Goal: Task Accomplishment & Management: Manage account settings

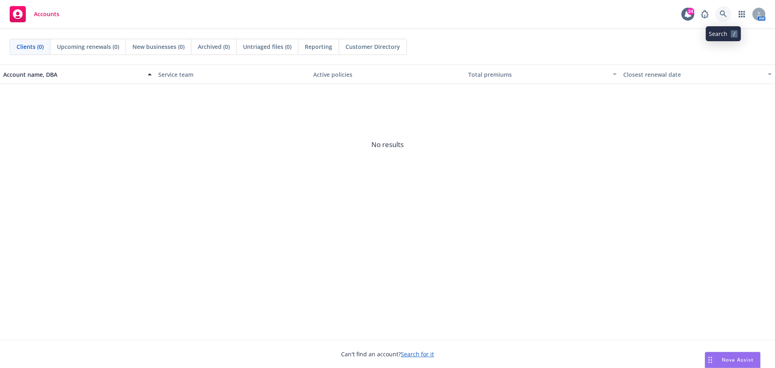
click at [720, 9] on link at bounding box center [723, 14] width 16 height 16
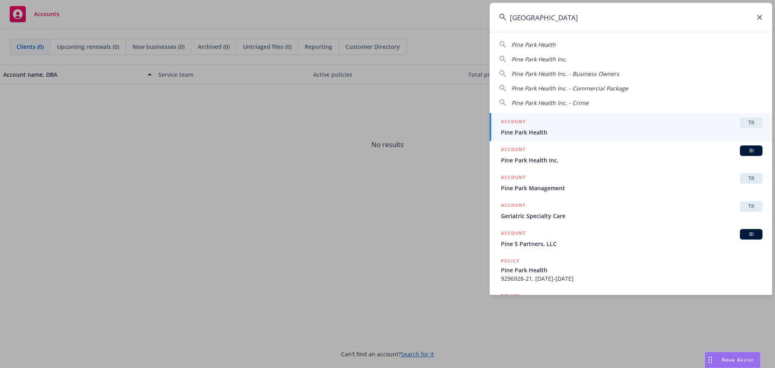
type input "[GEOGRAPHIC_DATA]"
click at [528, 132] on span "Pine Park Health" at bounding box center [631, 132] width 261 height 8
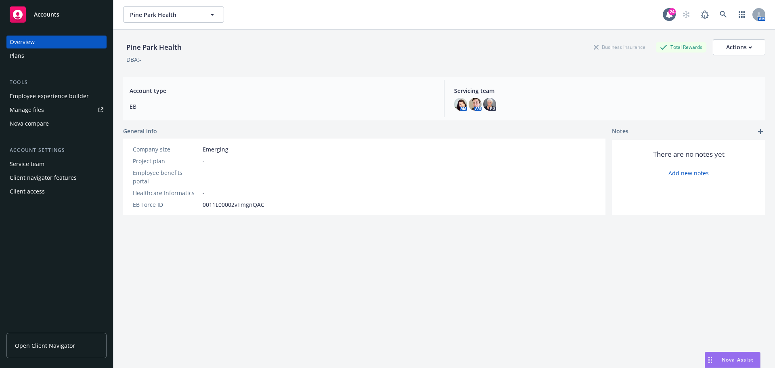
click at [19, 54] on div "Plans" at bounding box center [17, 55] width 15 height 13
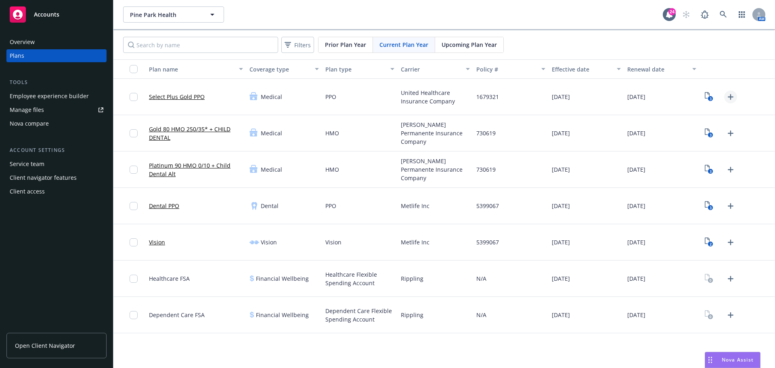
click at [729, 96] on icon "Upload Plan Documents" at bounding box center [731, 97] width 10 height 10
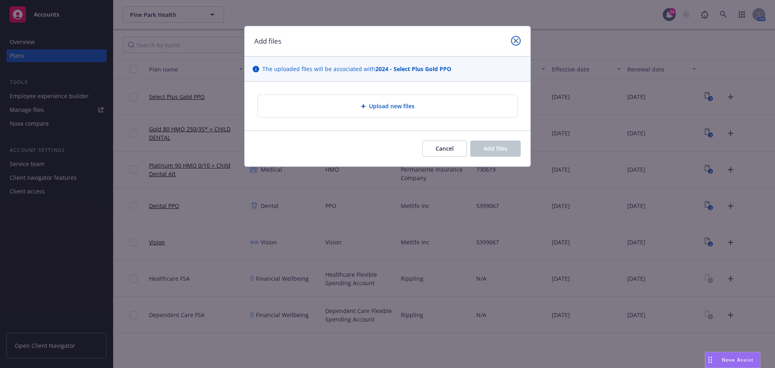
click at [515, 41] on icon "close" at bounding box center [515, 40] width 5 height 5
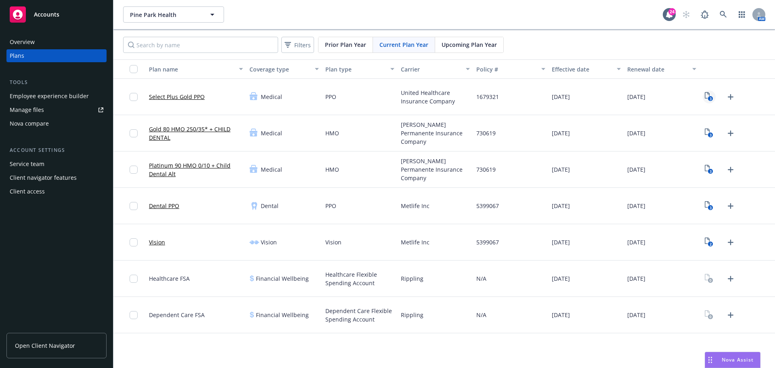
click at [707, 98] on icon "View Plan Documents" at bounding box center [707, 95] width 5 height 6
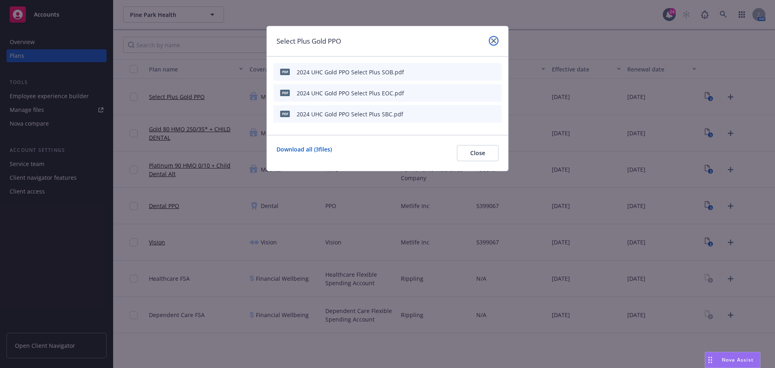
click at [495, 40] on icon "close" at bounding box center [493, 40] width 5 height 5
